Goal: Task Accomplishment & Management: Use online tool/utility

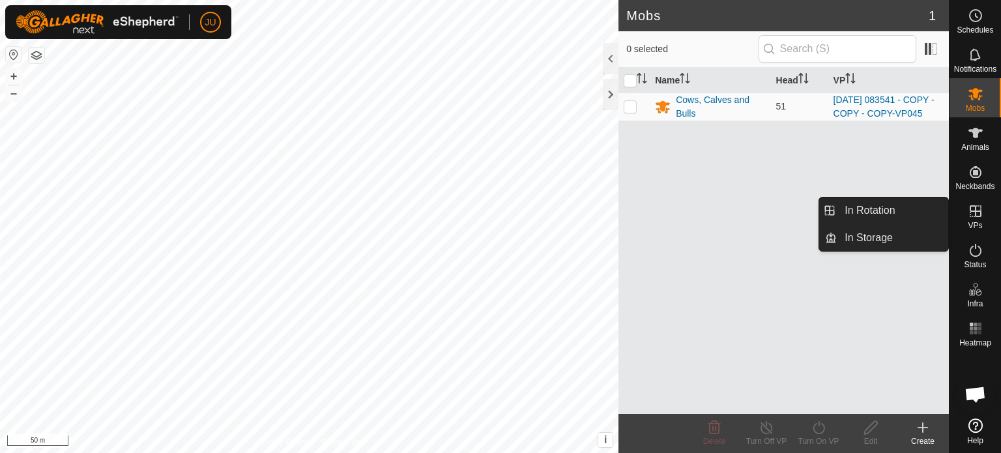
click at [976, 217] on icon at bounding box center [976, 211] width 16 height 16
click at [850, 204] on link "In Rotation" at bounding box center [892, 211] width 111 height 26
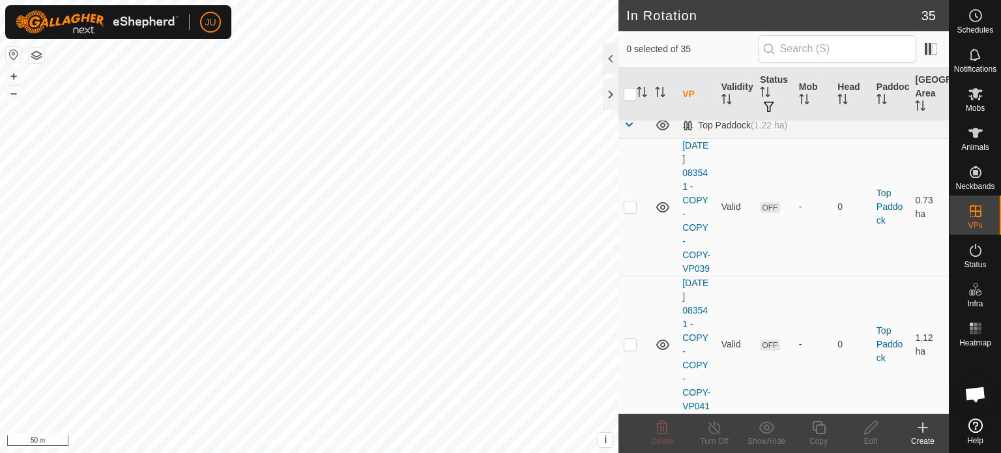
scroll to position [5086, 0]
click at [630, 48] on p-checkbox at bounding box center [630, 43] width 13 height 10
checkbox input "true"
click at [816, 430] on icon at bounding box center [818, 427] width 13 height 13
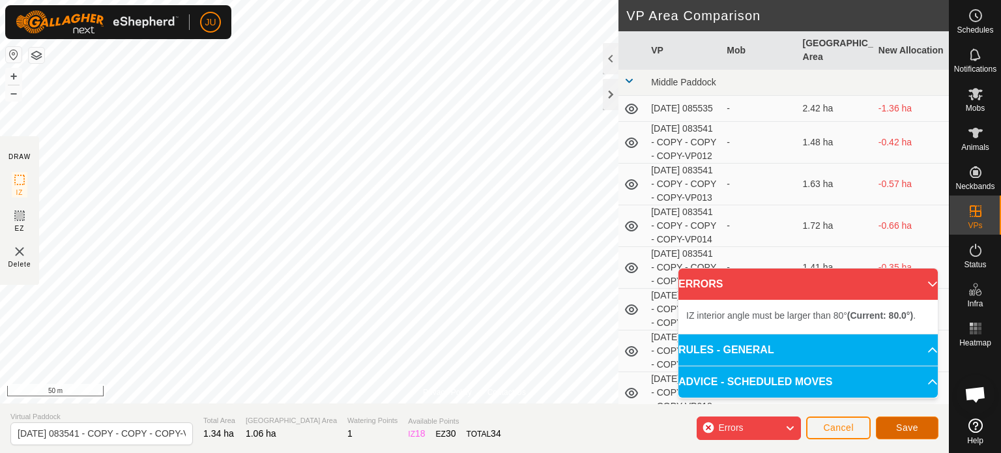
click at [889, 424] on button "Save" at bounding box center [907, 428] width 63 height 23
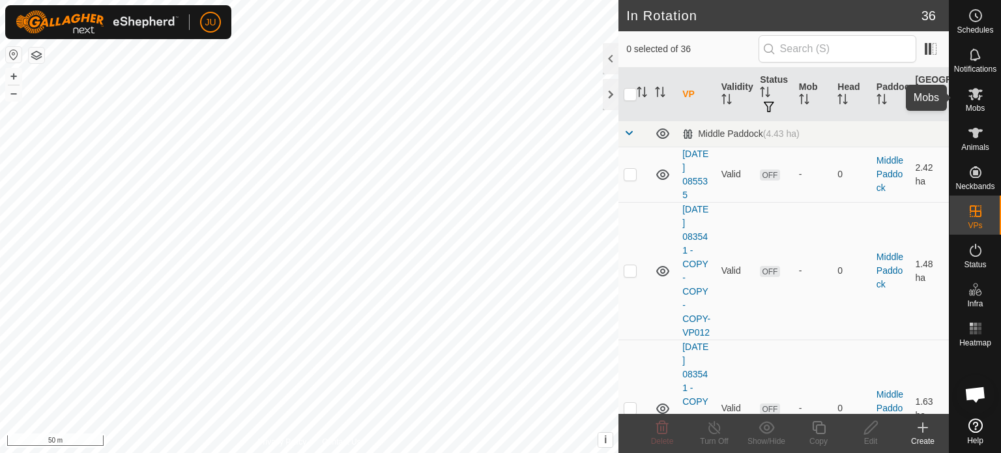
click at [968, 98] on icon at bounding box center [976, 94] width 16 height 16
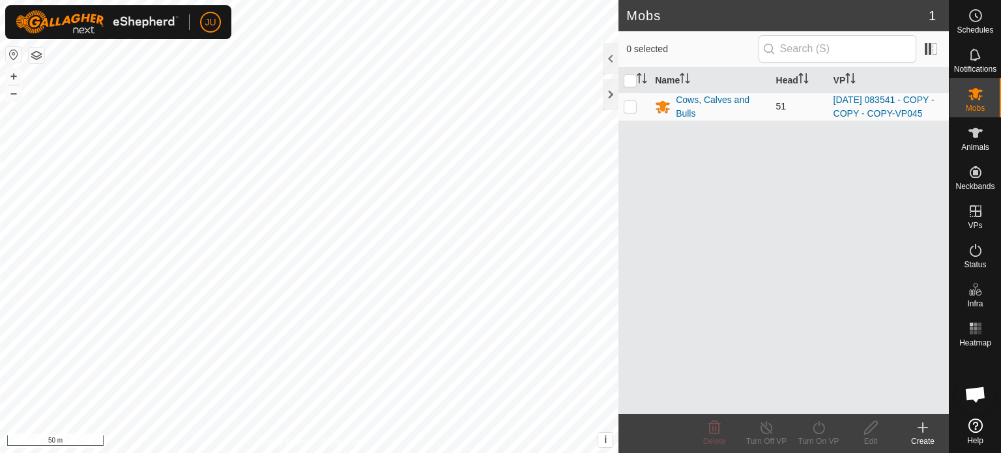
click at [637, 109] on td at bounding box center [634, 107] width 31 height 28
checkbox input "true"
click at [822, 433] on icon at bounding box center [819, 428] width 16 height 16
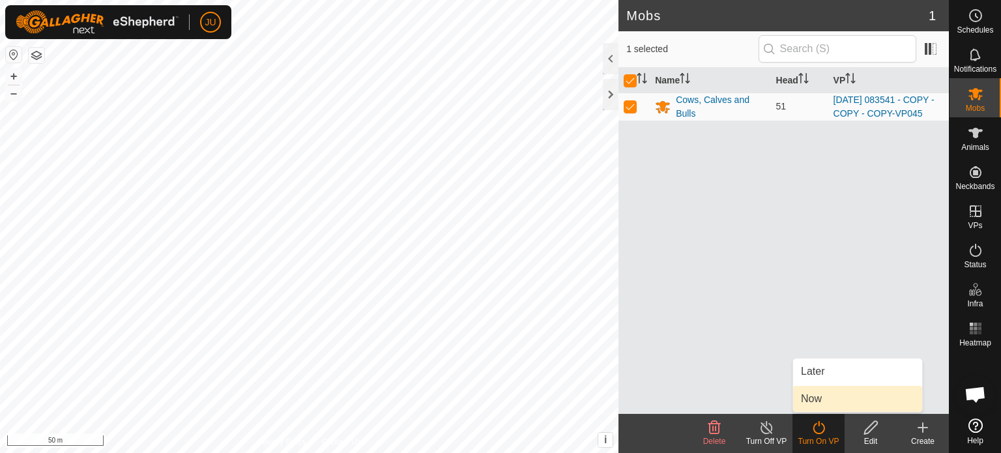
click at [832, 400] on link "Now" at bounding box center [857, 399] width 129 height 26
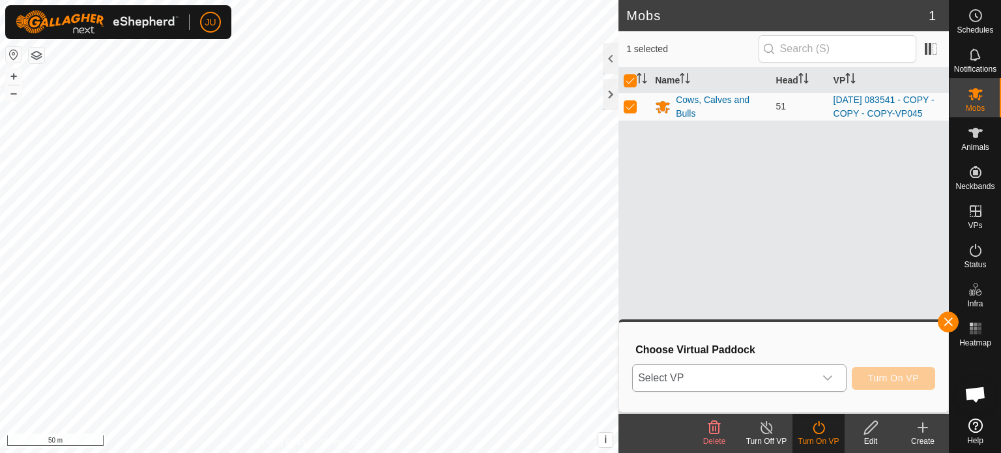
click at [824, 382] on icon "dropdown trigger" at bounding box center [828, 378] width 10 height 10
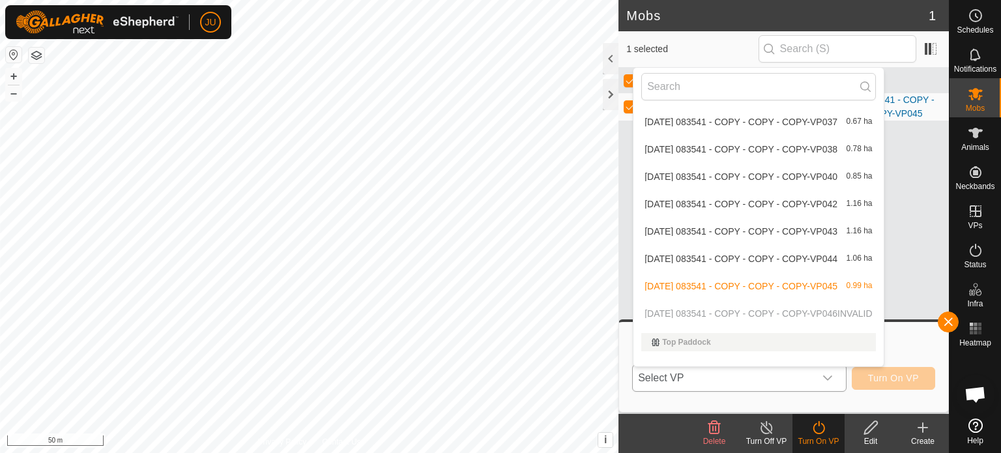
scroll to position [784, 0]
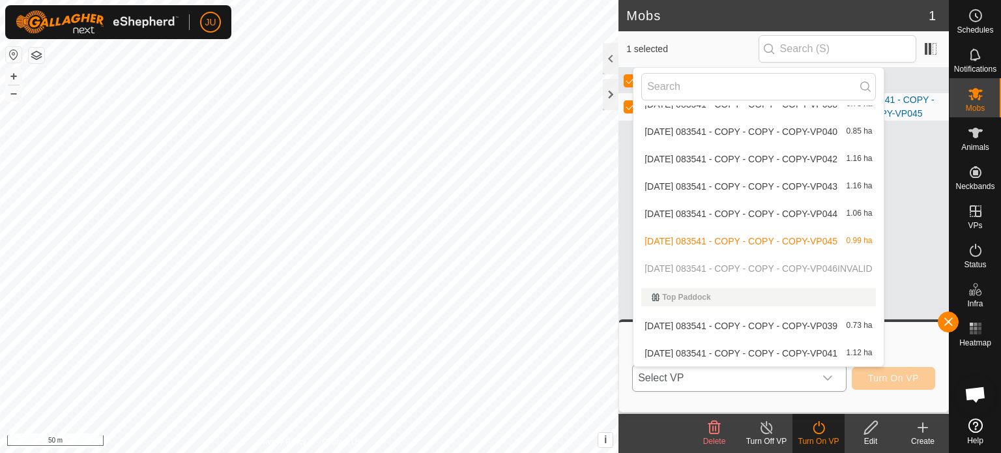
click at [733, 270] on p-selectitem "[DATE] 083541 - COPY - COPY - COPY-VP046 INVALID" at bounding box center [759, 269] width 250 height 26
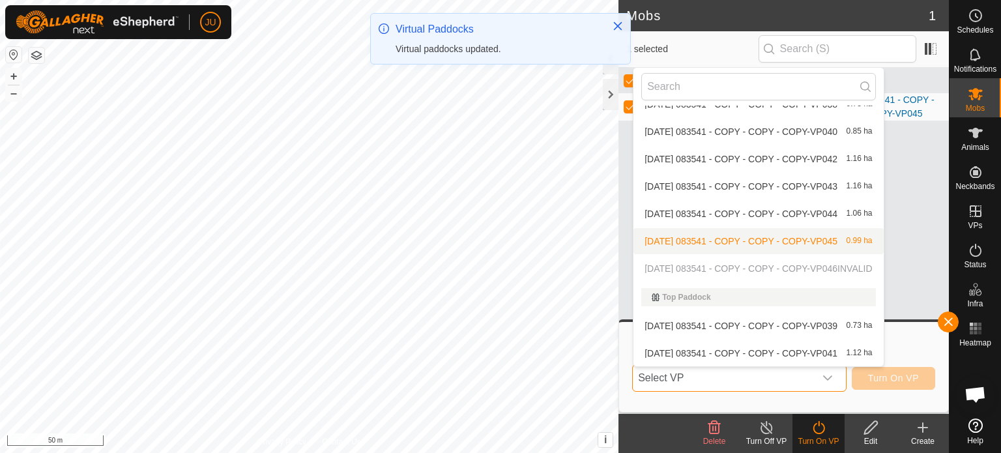
click at [758, 269] on p-selectitem "[DATE] 083541 - COPY - COPY - COPY-VP046 INVALID" at bounding box center [759, 269] width 250 height 26
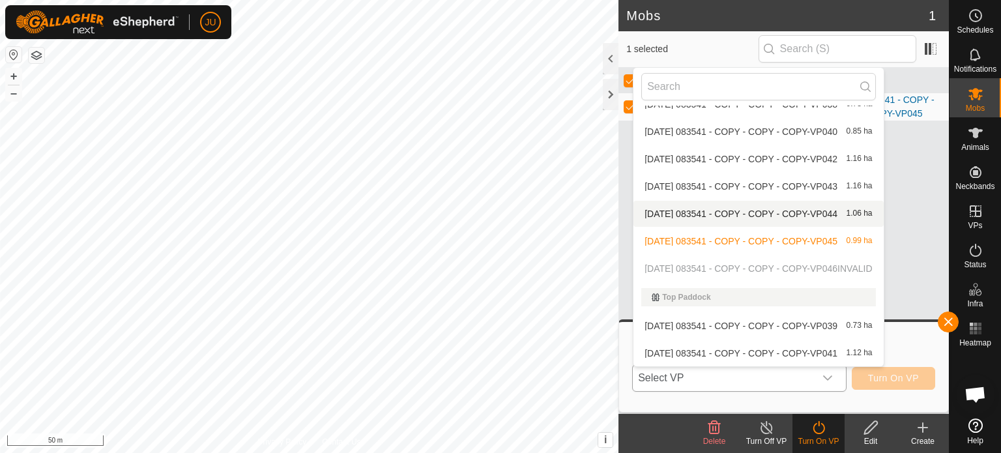
click at [716, 214] on li "[DATE] 083541 - COPY - COPY - COPY-VP044 1.06 ha" at bounding box center [759, 214] width 250 height 26
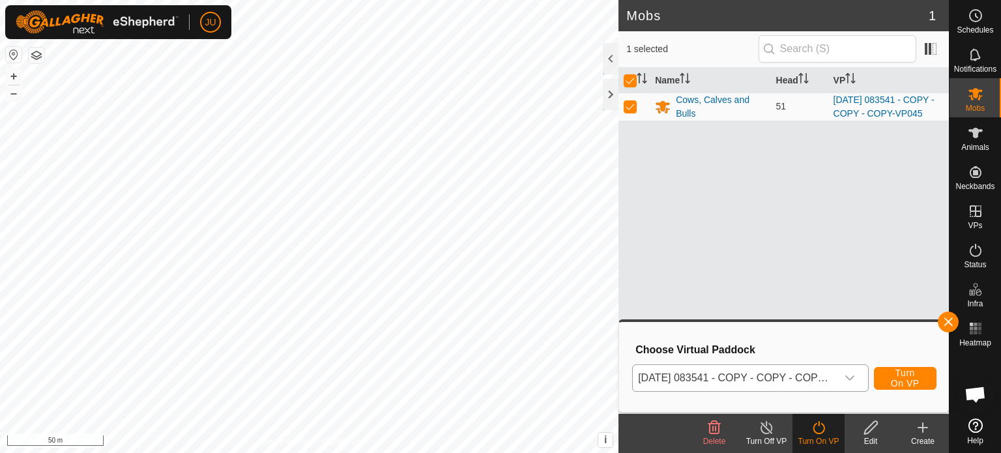
click at [845, 376] on icon "dropdown trigger" at bounding box center [850, 378] width 10 height 10
click at [838, 382] on div "dropdown trigger" at bounding box center [828, 378] width 26 height 26
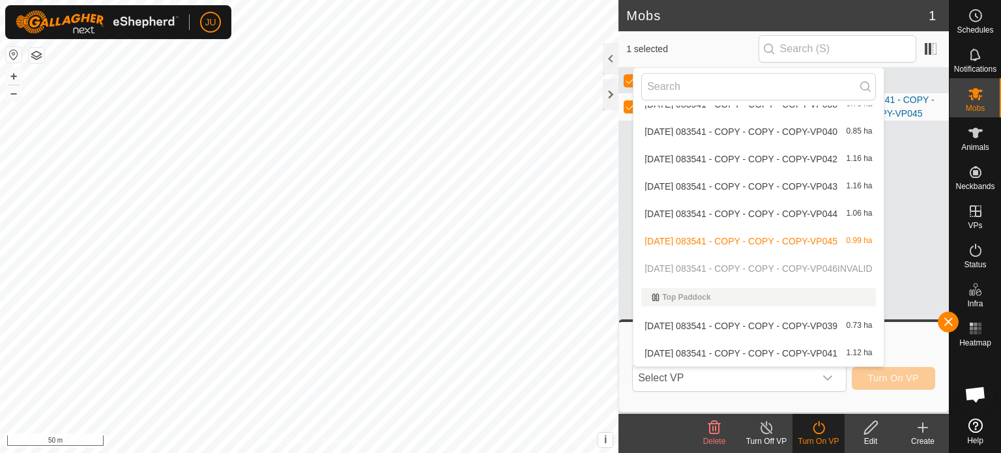
click at [745, 267] on p-selectitem "[DATE] 083541 - COPY - COPY - COPY-VP046 INVALID" at bounding box center [759, 269] width 250 height 26
click at [758, 267] on p-selectitem "[DATE] 083541 - COPY - COPY - COPY-VP046 INVALID" at bounding box center [759, 269] width 250 height 26
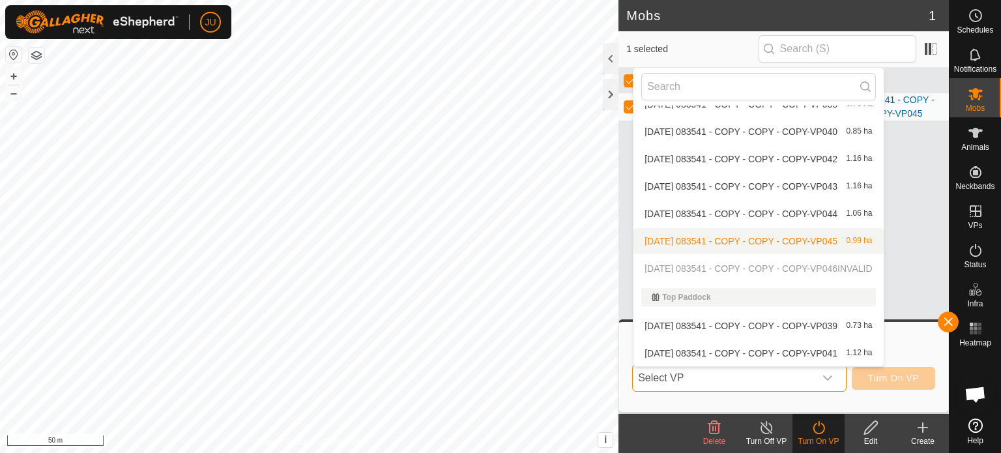
click at [758, 267] on p-selectitem "[DATE] 083541 - COPY - COPY - COPY-VP046 INVALID" at bounding box center [759, 269] width 250 height 26
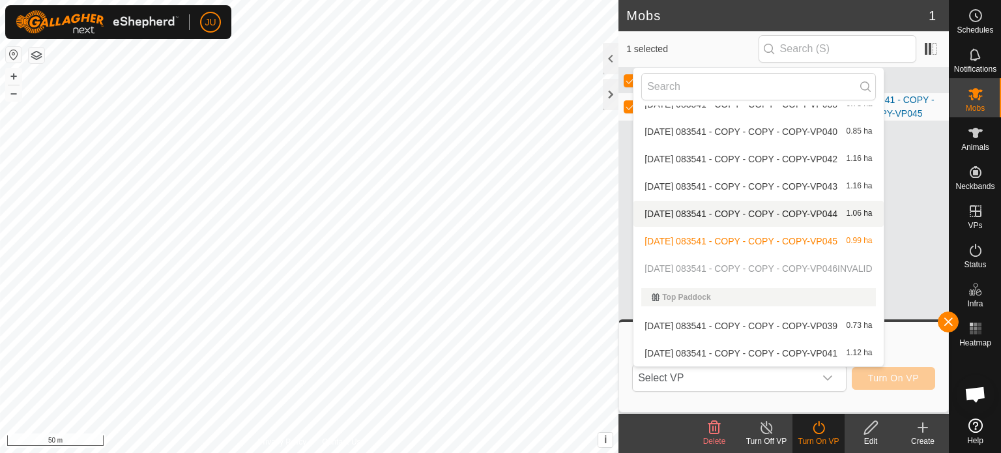
click at [770, 205] on li "[DATE] 083541 - COPY - COPY - COPY-VP044 1.06 ha" at bounding box center [759, 214] width 250 height 26
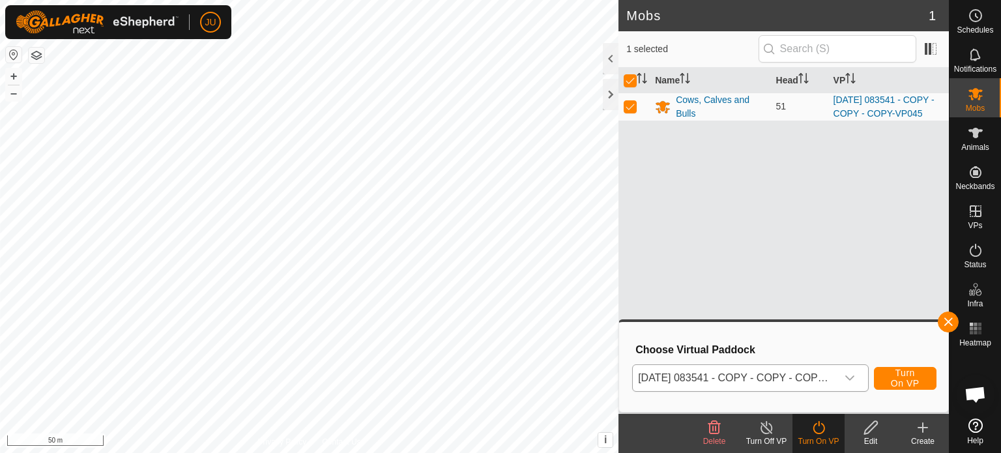
click at [844, 374] on div "dropdown trigger" at bounding box center [850, 378] width 26 height 26
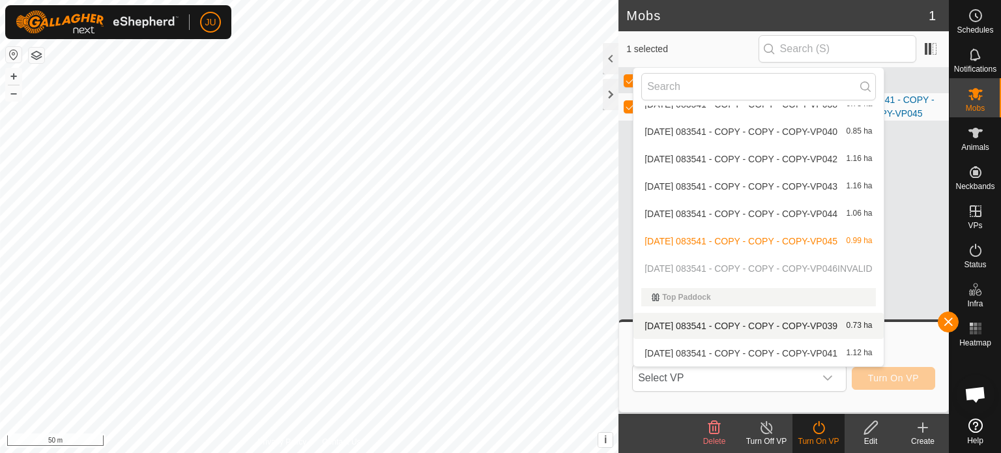
click at [788, 268] on p-selectitem "[DATE] 083541 - COPY - COPY - COPY-VP046 INVALID" at bounding box center [759, 269] width 250 height 26
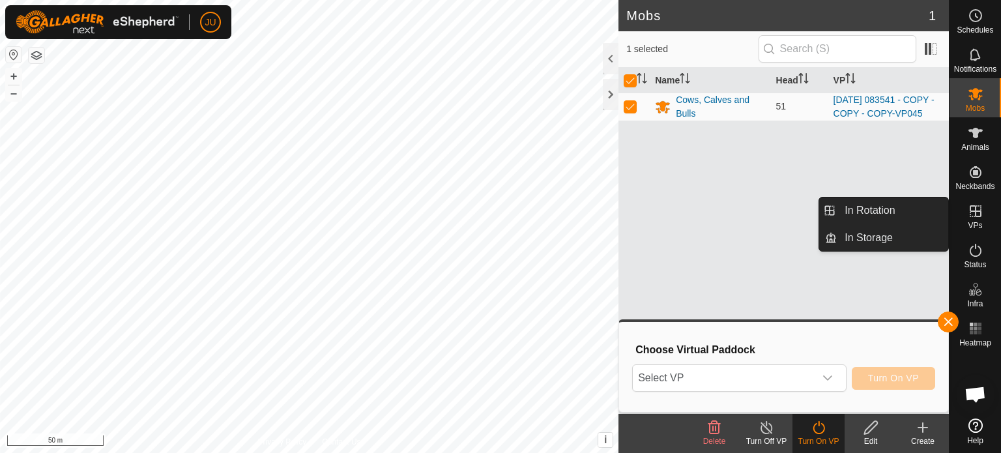
click at [978, 213] on icon at bounding box center [976, 211] width 16 height 16
click at [889, 207] on link "In Rotation" at bounding box center [892, 211] width 111 height 26
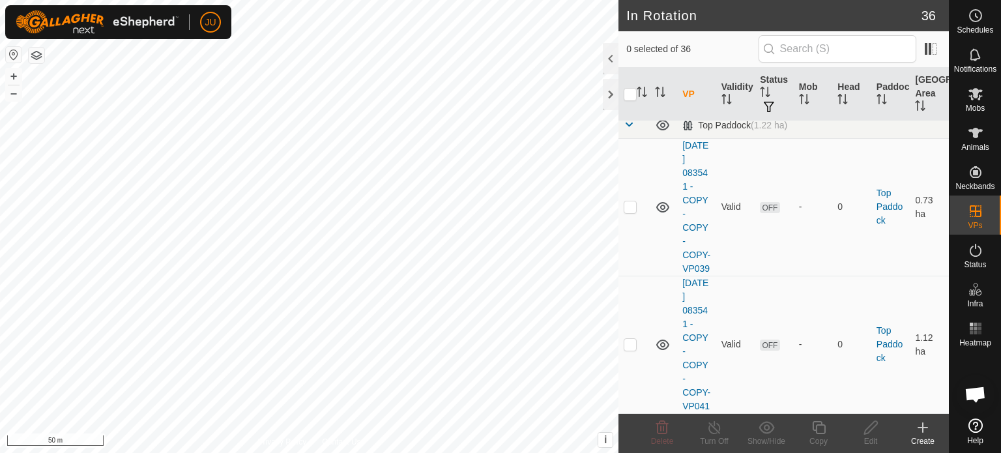
scroll to position [5086, 0]
checkbox input "true"
click at [821, 425] on icon at bounding box center [818, 427] width 13 height 13
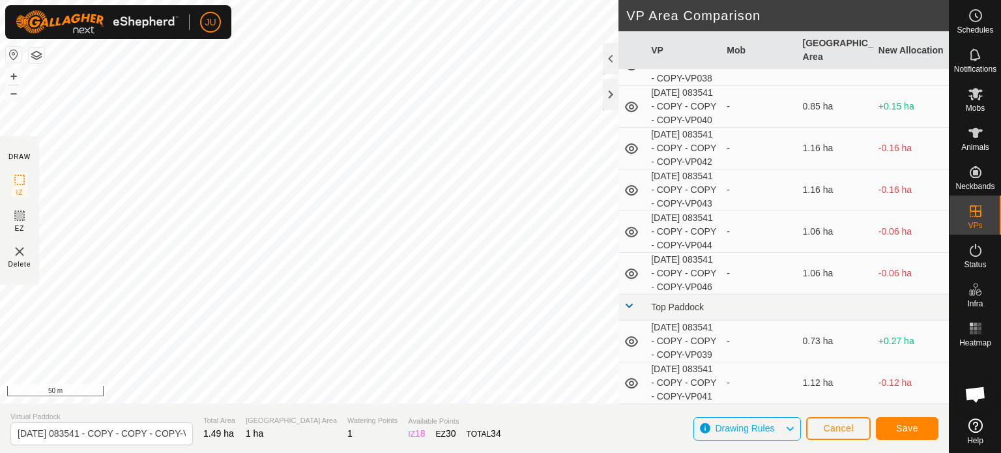
scroll to position [1625, 0]
click at [840, 426] on span "Cancel" at bounding box center [838, 428] width 31 height 10
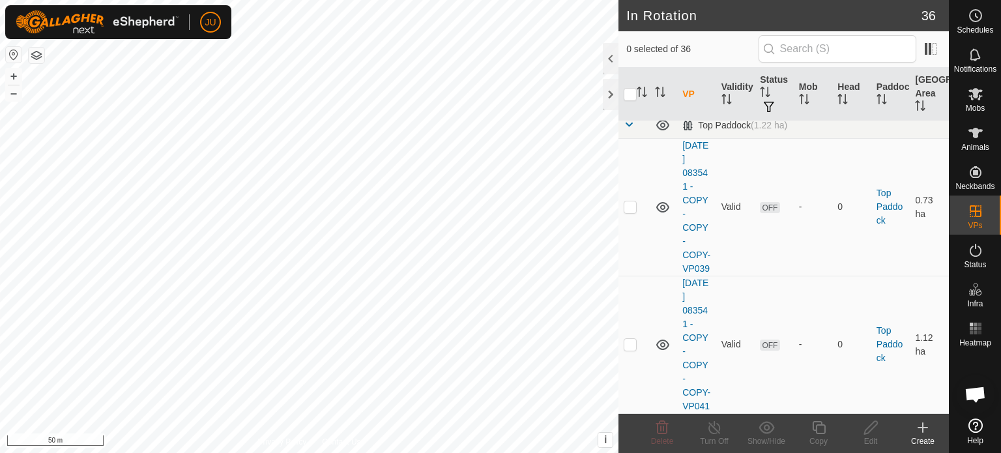
scroll to position [5191, 0]
click at [627, 48] on p-checkbox at bounding box center [630, 43] width 13 height 10
checkbox input "true"
click at [816, 427] on icon at bounding box center [818, 427] width 13 height 13
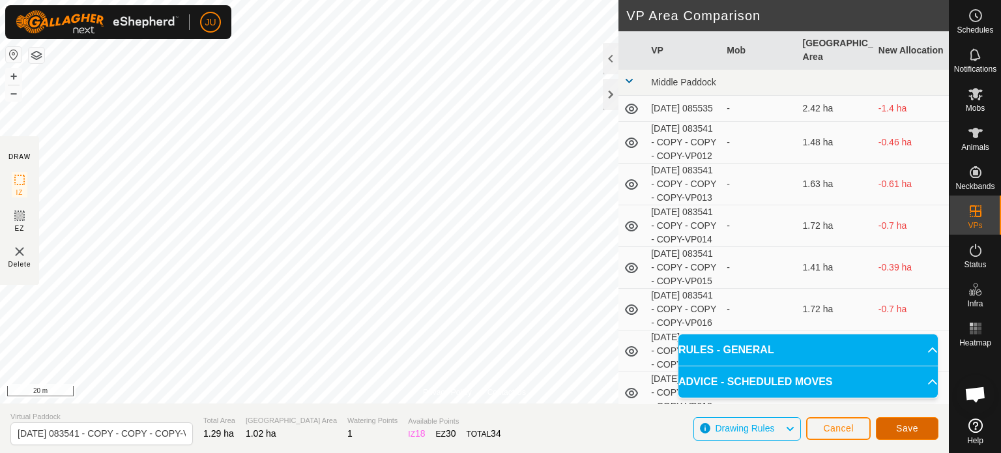
click at [908, 426] on span "Save" at bounding box center [907, 428] width 22 height 10
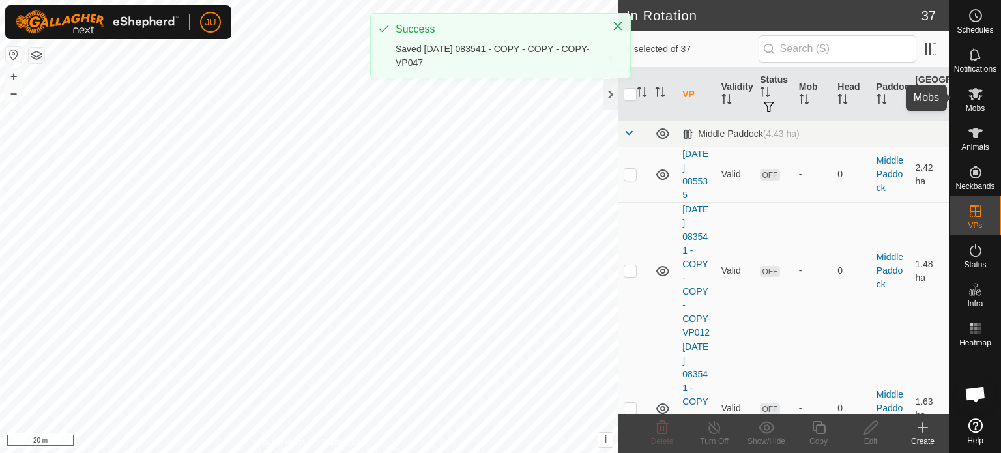
click at [979, 94] on icon at bounding box center [976, 94] width 16 height 16
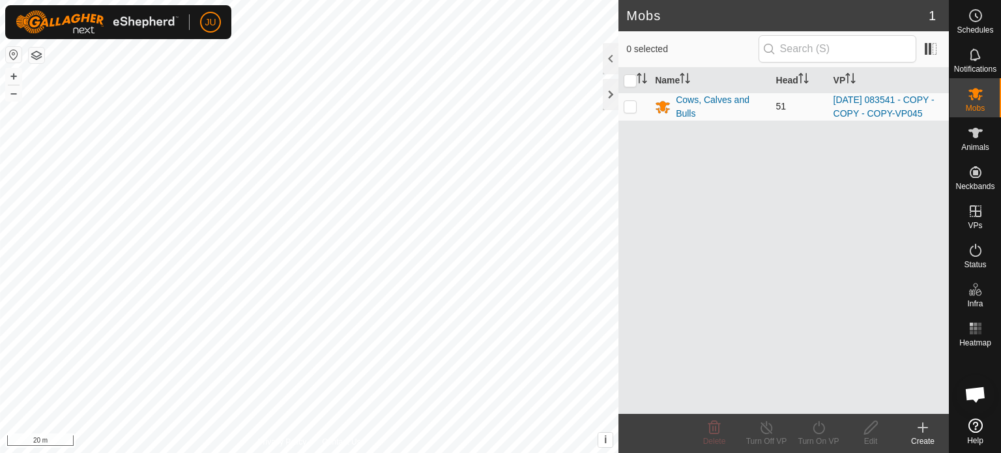
click at [634, 109] on p-checkbox at bounding box center [630, 106] width 13 height 10
checkbox input "true"
click at [820, 424] on icon at bounding box center [819, 428] width 16 height 16
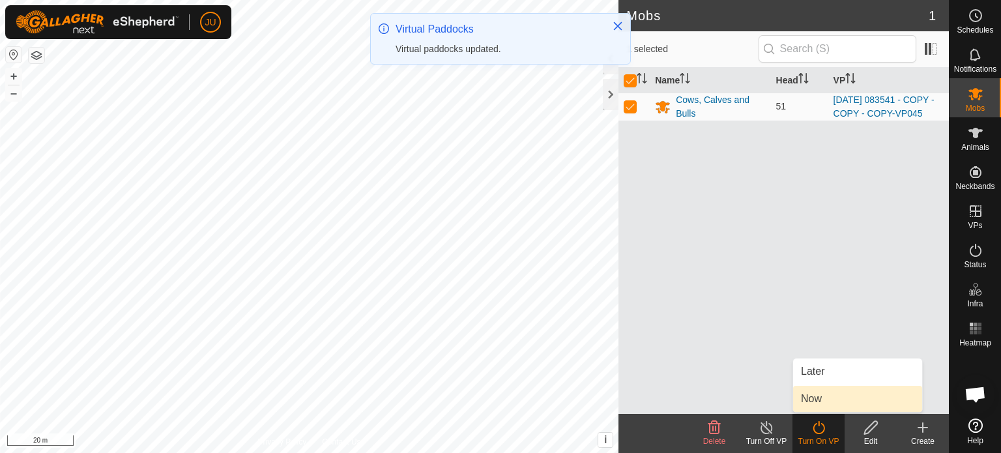
click at [829, 400] on link "Now" at bounding box center [857, 399] width 129 height 26
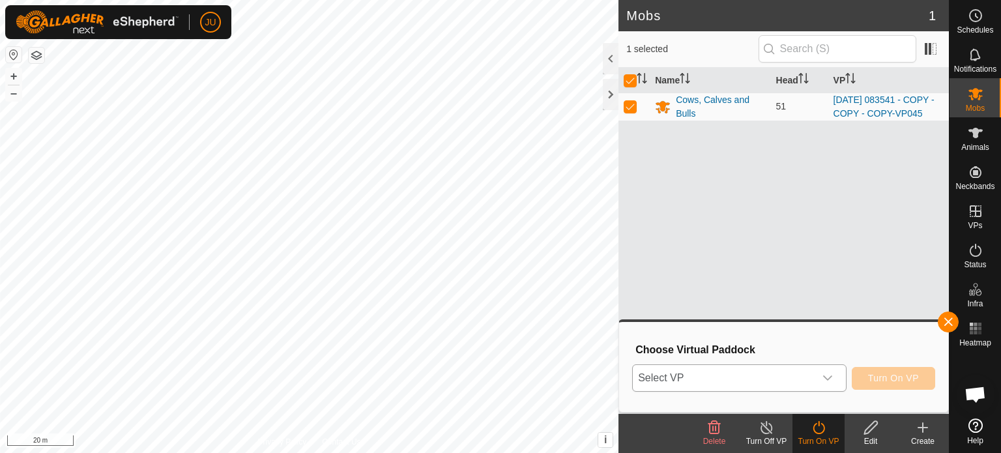
click at [827, 377] on icon "dropdown trigger" at bounding box center [828, 378] width 10 height 10
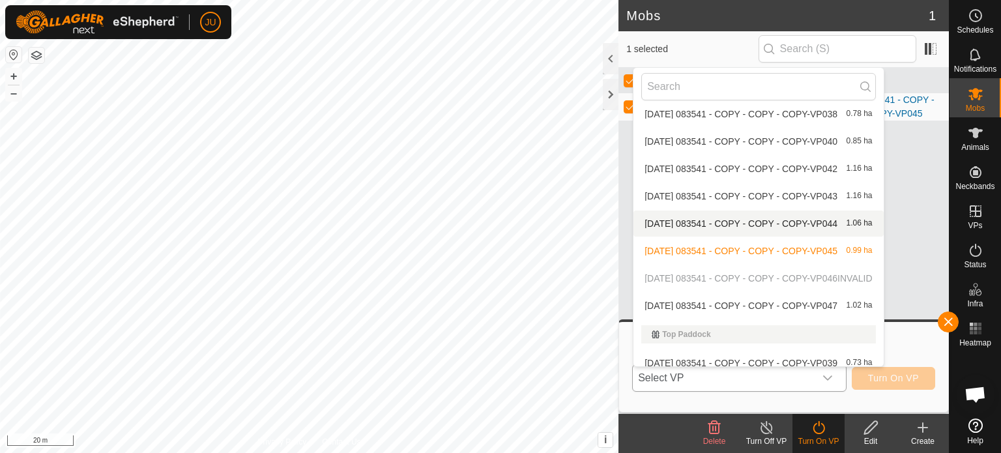
scroll to position [811, 0]
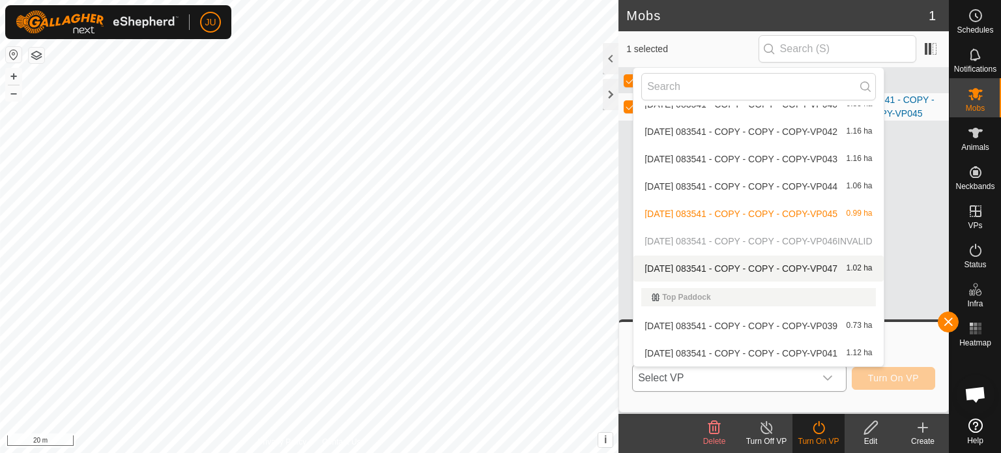
click at [779, 268] on span "[DATE] 083541 - COPY - COPY - COPY-VP047" at bounding box center [741, 268] width 193 height 9
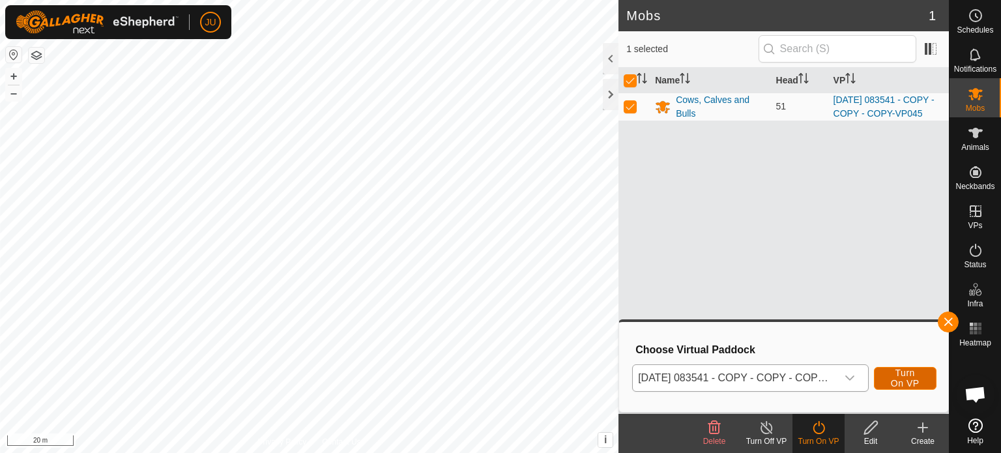
click at [924, 378] on button "Turn On VP" at bounding box center [905, 378] width 63 height 23
